Goal: Task Accomplishment & Management: Use online tool/utility

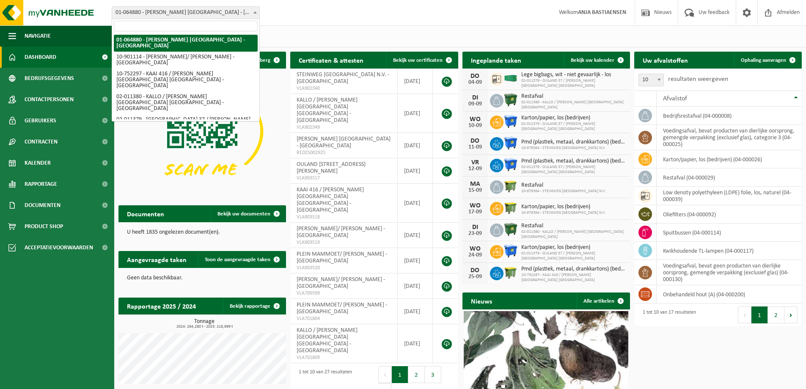
click at [206, 14] on span "01-064880 - [PERSON_NAME][GEOGRAPHIC_DATA] [GEOGRAPHIC_DATA] - [GEOGRAPHIC_DATA]" at bounding box center [185, 13] width 147 height 12
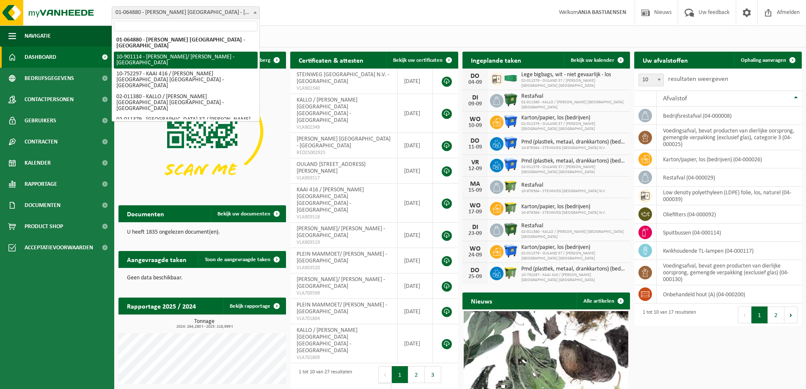
select select "119442"
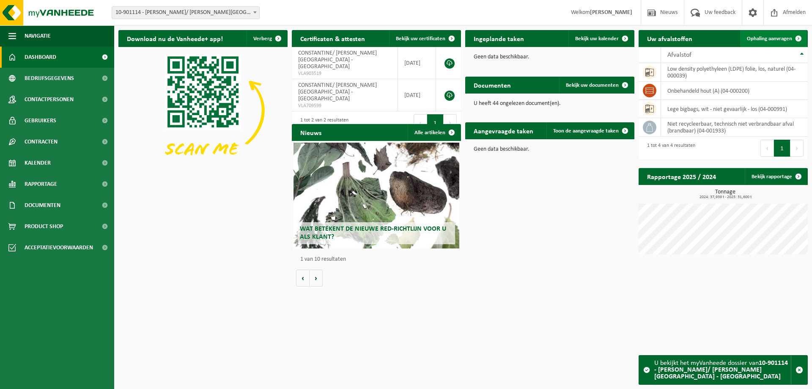
click at [762, 37] on span "Ophaling aanvragen" at bounding box center [769, 38] width 45 height 5
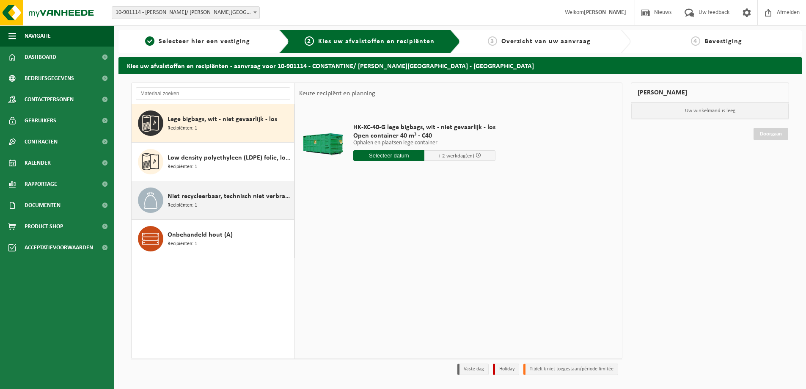
click at [205, 193] on span "Niet recycleerbaar, technisch niet verbrandbaar afval (brandbaar)" at bounding box center [229, 196] width 124 height 10
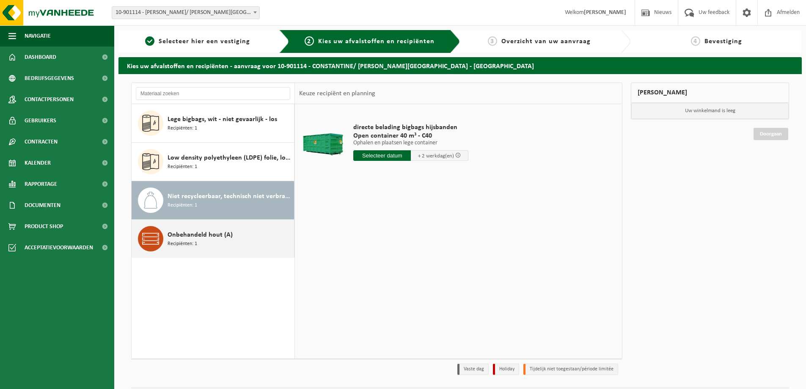
click at [201, 234] on span "Onbehandeld hout (A)" at bounding box center [199, 235] width 65 height 10
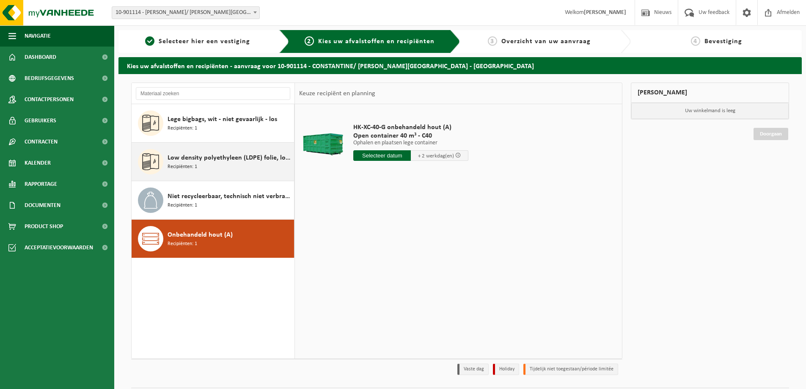
click at [195, 157] on span "Low density polyethyleen (LDPE) folie, los, naturel" at bounding box center [229, 158] width 124 height 10
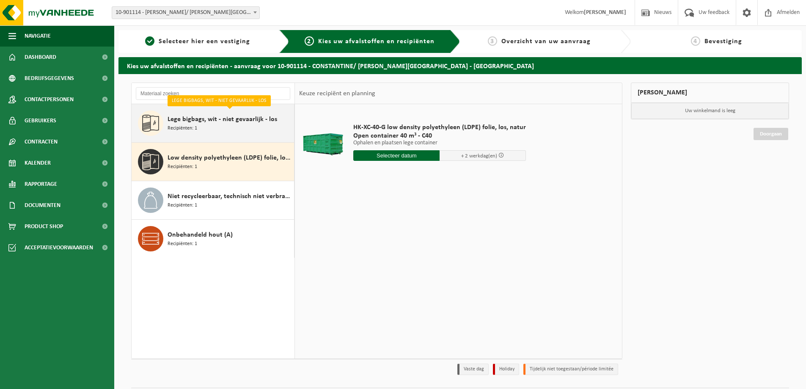
click at [209, 125] on div "Lege bigbags, wit - niet gevaarlijk - los Recipiënten: 1" at bounding box center [229, 122] width 124 height 25
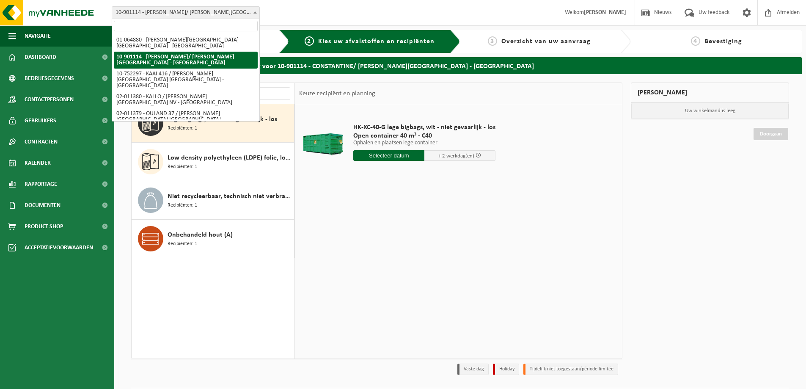
click at [211, 14] on span "10-901114 - [PERSON_NAME]/ [PERSON_NAME][GEOGRAPHIC_DATA] - [GEOGRAPHIC_DATA]" at bounding box center [185, 13] width 147 height 12
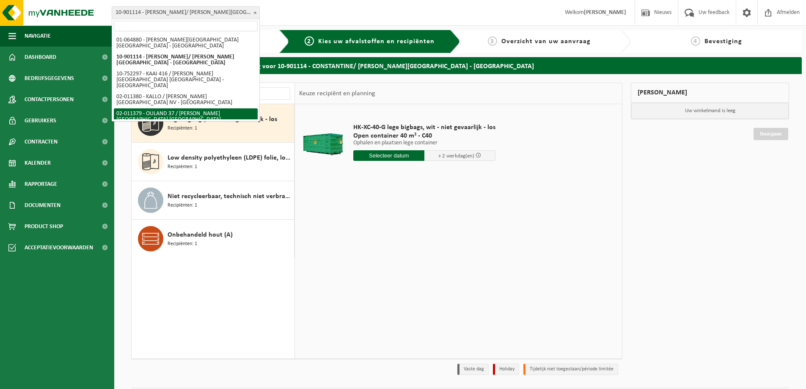
select select "2187"
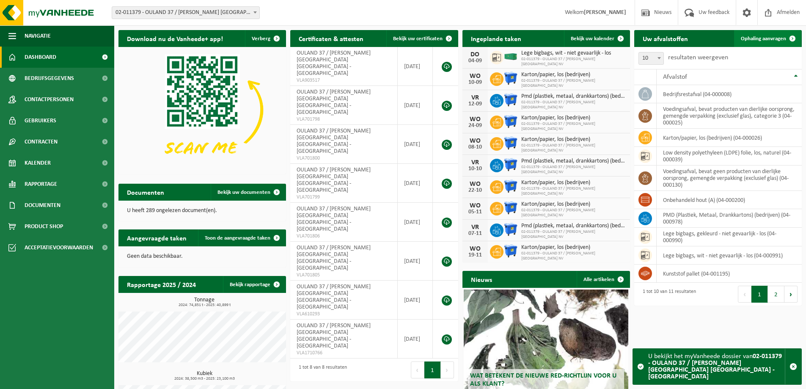
click at [755, 42] on link "Ophaling aanvragen" at bounding box center [767, 38] width 67 height 17
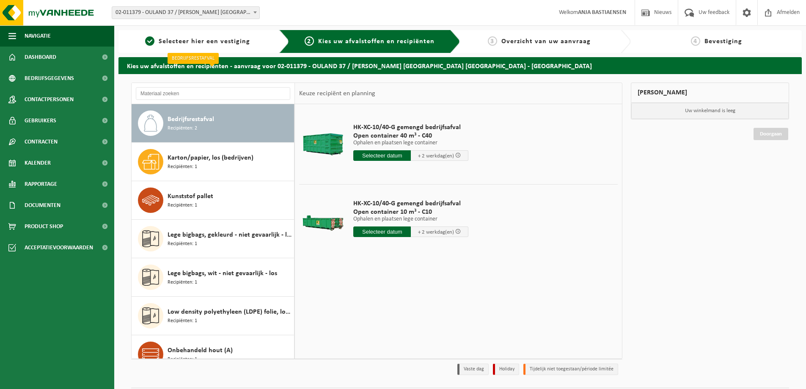
scroll to position [42, 0]
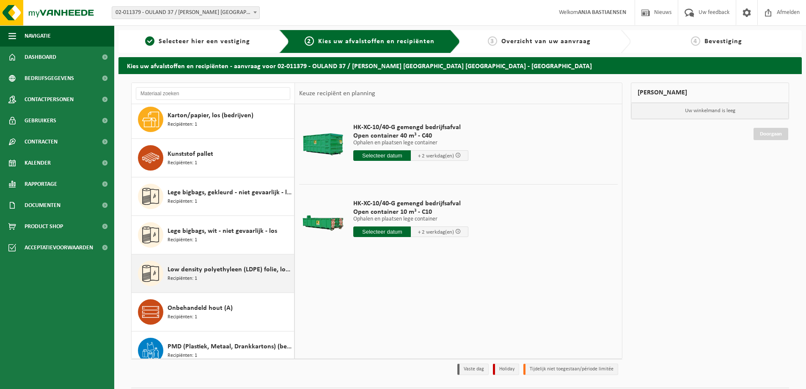
click at [192, 268] on span "Low density polyethyleen (LDPE) folie, los, naturel" at bounding box center [229, 269] width 124 height 10
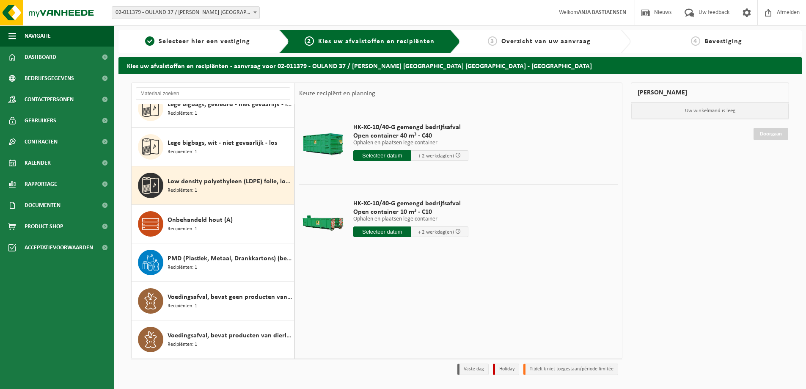
scroll to position [130, 0]
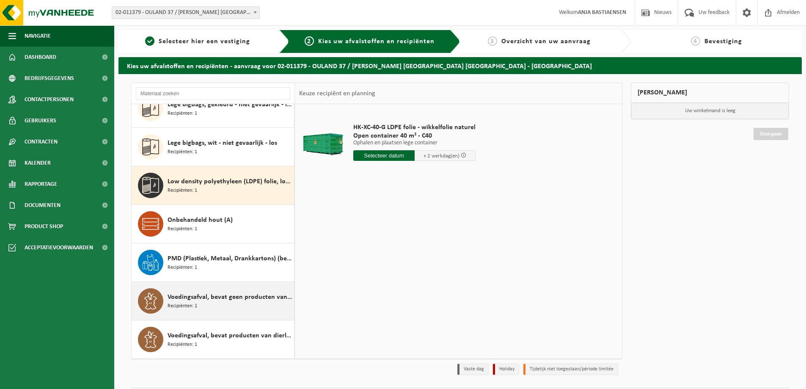
click at [189, 295] on span "Voedingsafval, bevat geen producten van dierlijke oorsprong, gemengde verpakkin…" at bounding box center [229, 297] width 124 height 10
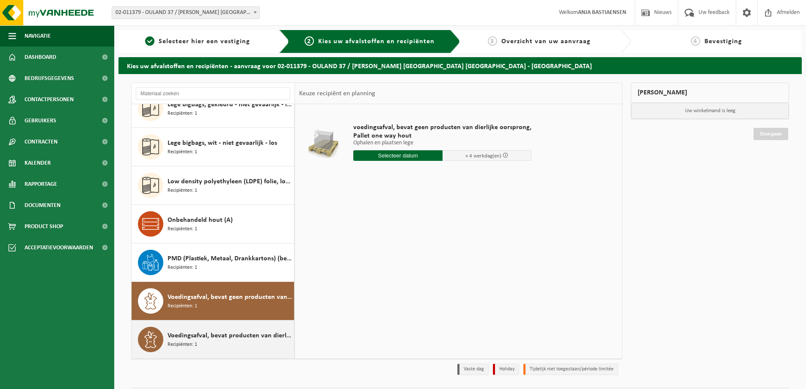
click at [187, 338] on span "Voedingsafval, bevat producten van dierlijke oorsprong, gemengde verpakking (ex…" at bounding box center [229, 335] width 124 height 10
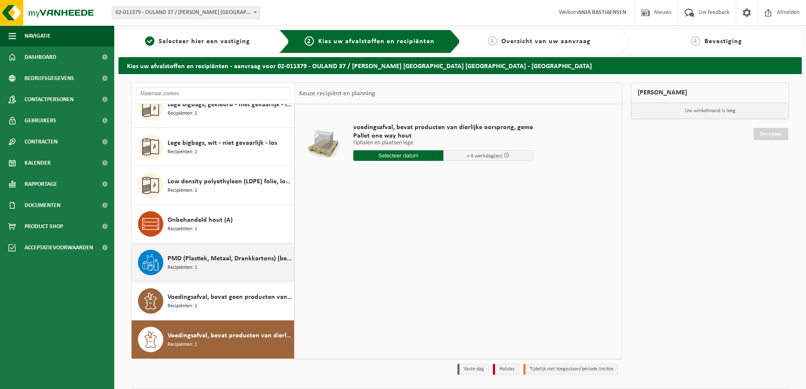
click at [189, 255] on span "PMD (Plastiek, Metaal, Drankkartons) (bedrijven)" at bounding box center [229, 258] width 124 height 10
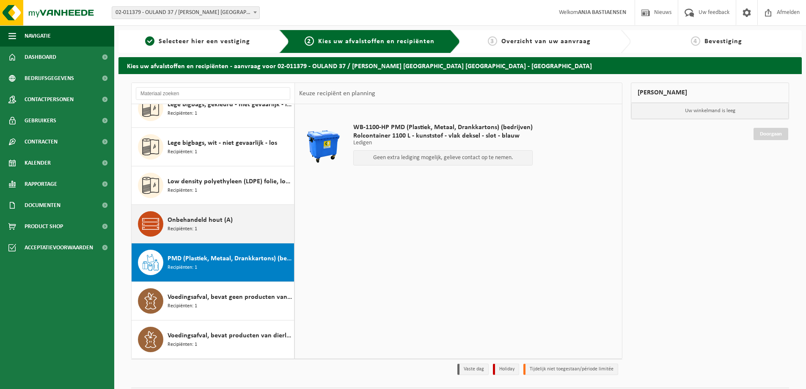
click at [189, 227] on span "Recipiënten: 1" at bounding box center [182, 229] width 30 height 8
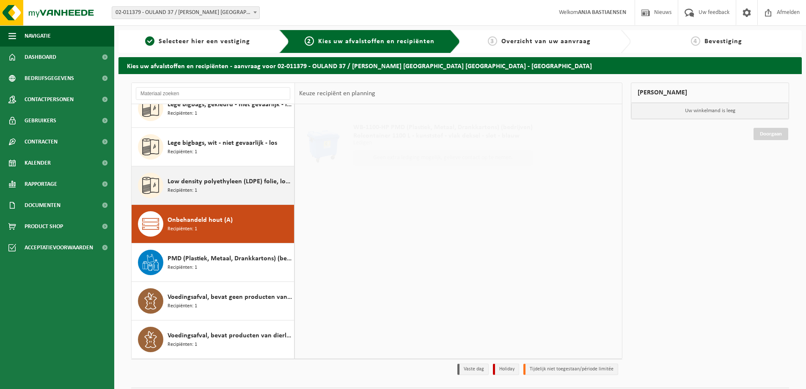
click at [210, 195] on div "Low density polyethyleen (LDPE) folie, los, naturel Recipiënten: 1" at bounding box center [229, 185] width 124 height 25
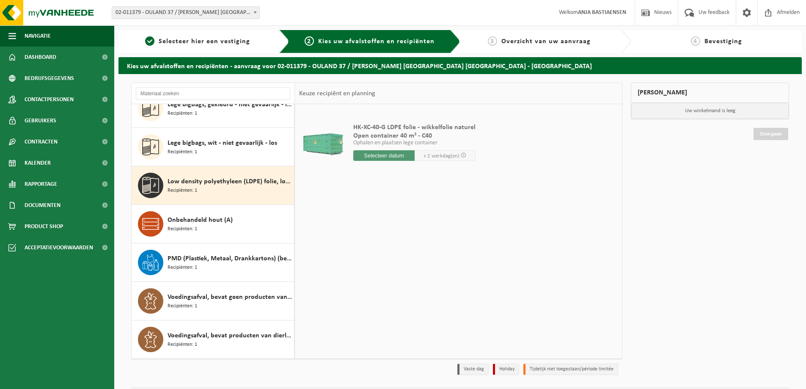
scroll to position [0, 0]
